Goal: Information Seeking & Learning: Learn about a topic

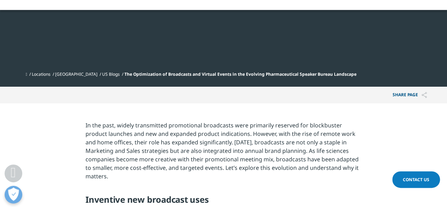
scroll to position [247, 0]
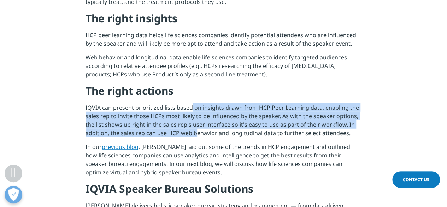
drag, startPoint x: 190, startPoint y: 108, endPoint x: 195, endPoint y: 133, distance: 25.9
click at [195, 133] on p "IQVIA can present prioritized lists based on insights drawn from HCP Peer Learn…" at bounding box center [224, 122] width 276 height 39
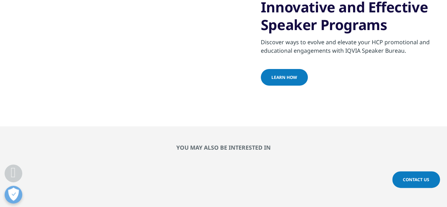
scroll to position [1166, 0]
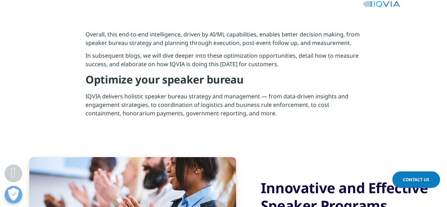
click at [305, 121] on section "Overall, this end-to-end intelligence, driven by AI/ML capabilities, enables be…" at bounding box center [223, 75] width 447 height 127
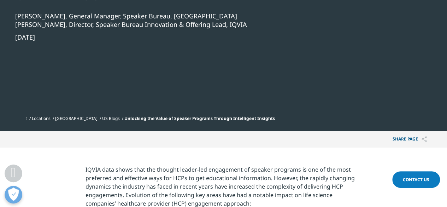
scroll to position [0, 0]
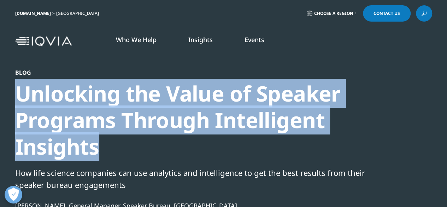
drag, startPoint x: 109, startPoint y: 142, endPoint x: 19, endPoint y: 101, distance: 98.4
click at [19, 101] on div "Unlocking the Value of Speaker Programs Through Intelligent Insights" at bounding box center [204, 120] width 379 height 80
copy div "Unlocking the Value of Speaker Programs Through Intelligent Insights"
